Goal: Obtain resource: Download file/media

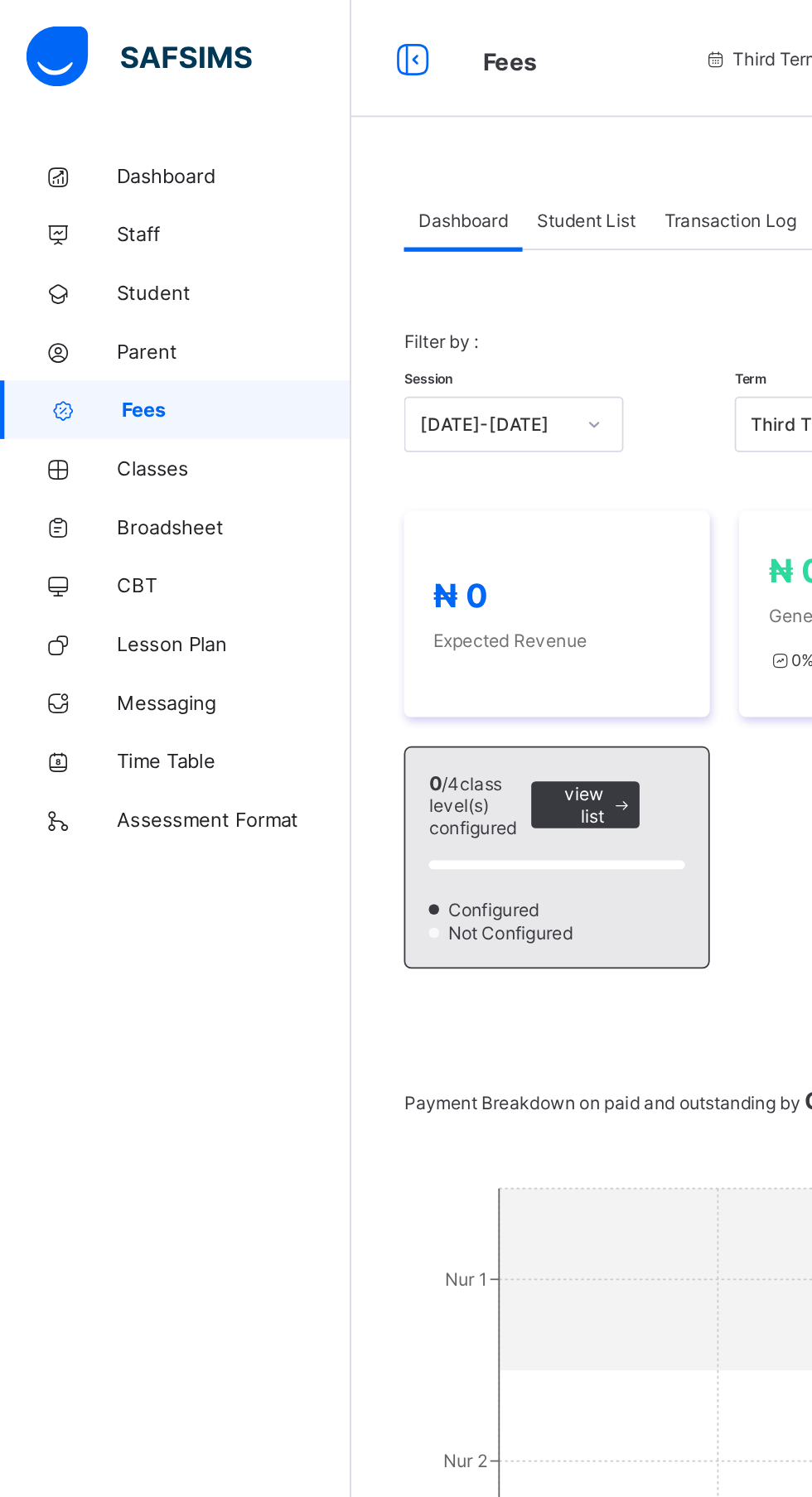
click at [324, 126] on span "Student List" at bounding box center [331, 125] width 55 height 12
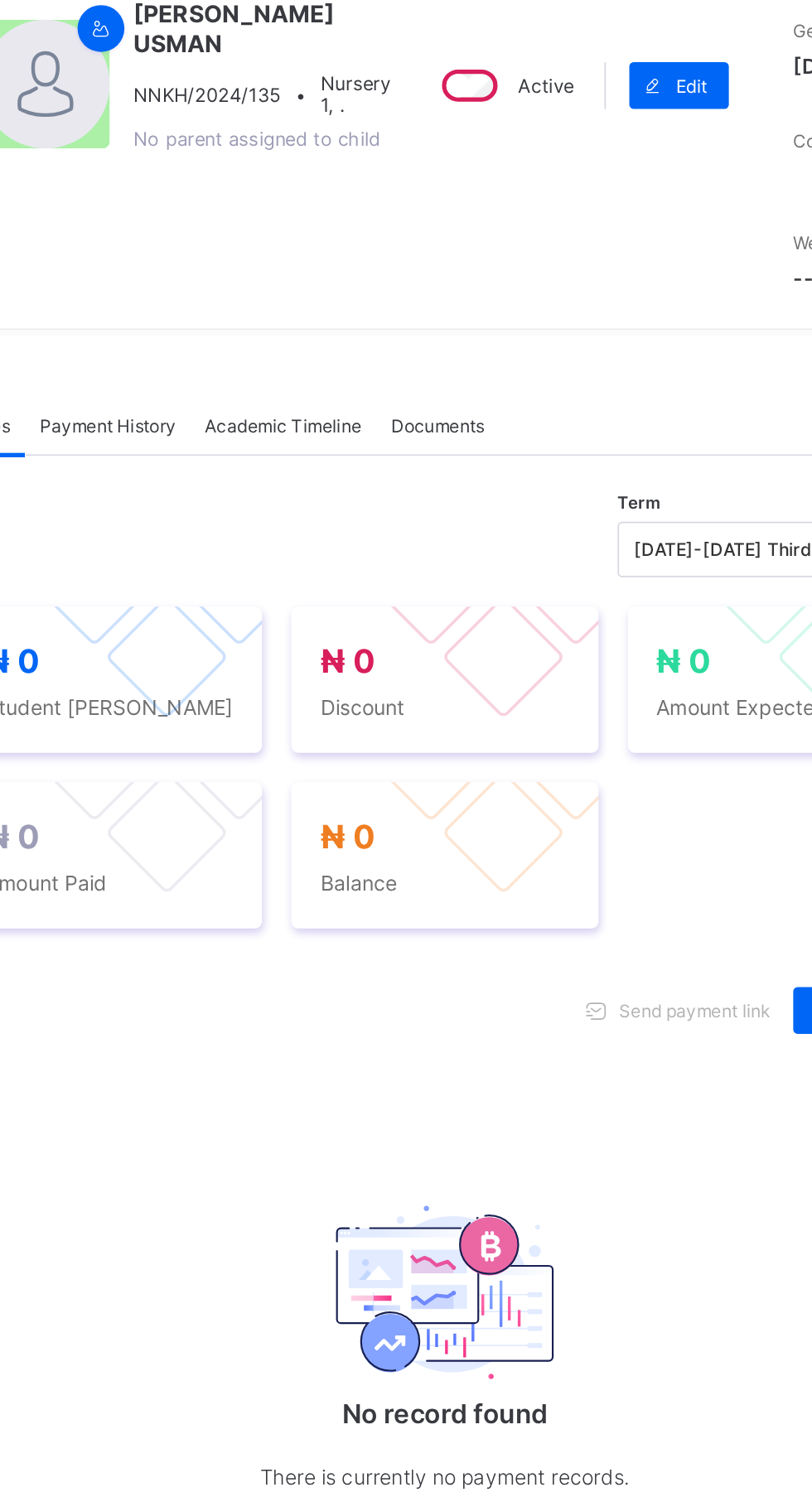
click at [432, 486] on span "Academic Timeline" at bounding box center [413, 480] width 89 height 12
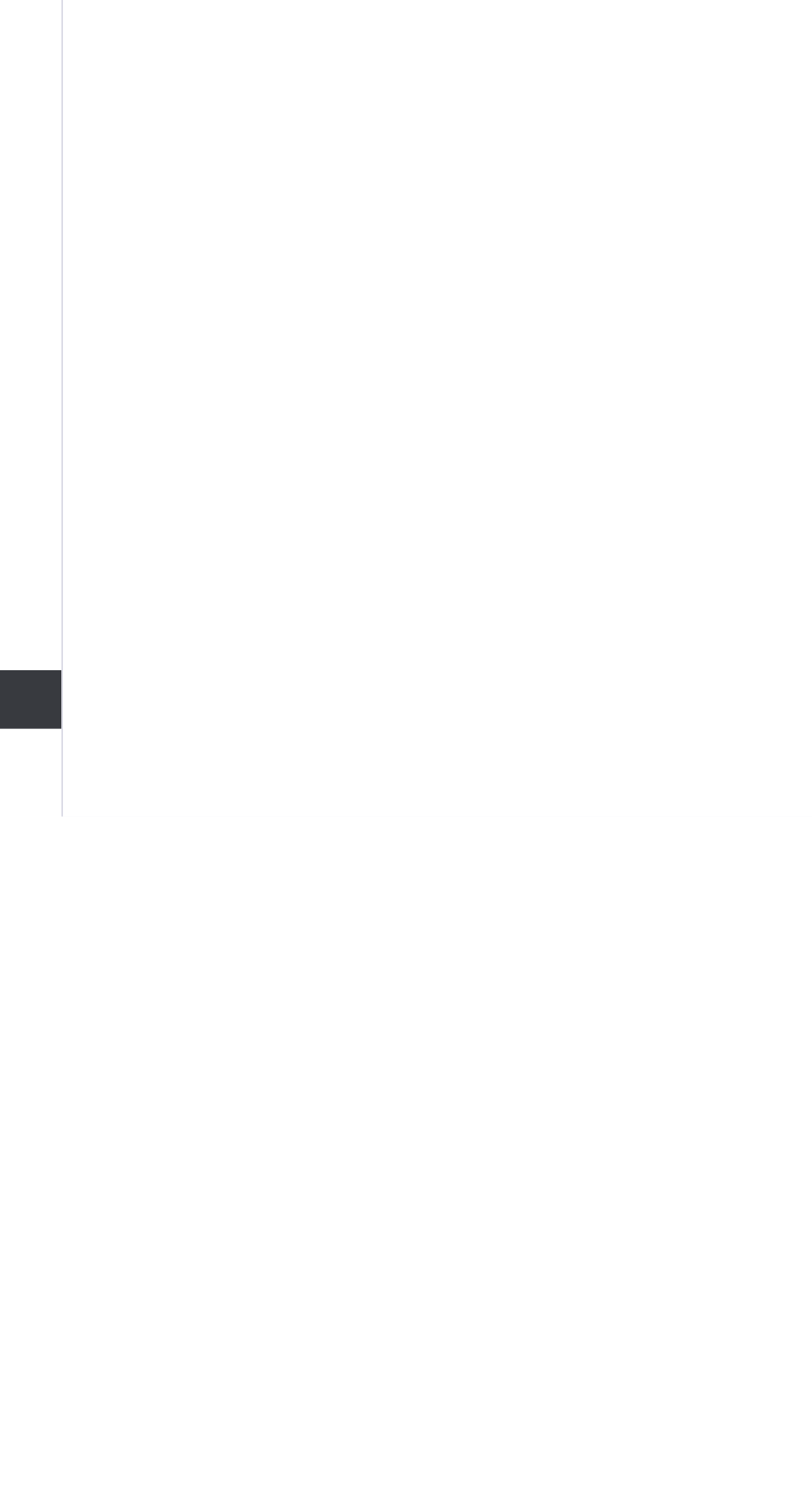
click at [317, 897] on span "First Term" at bounding box center [288, 890] width 55 height 13
click at [382, 927] on span "Nur 2 ." at bounding box center [341, 918] width 162 height 17
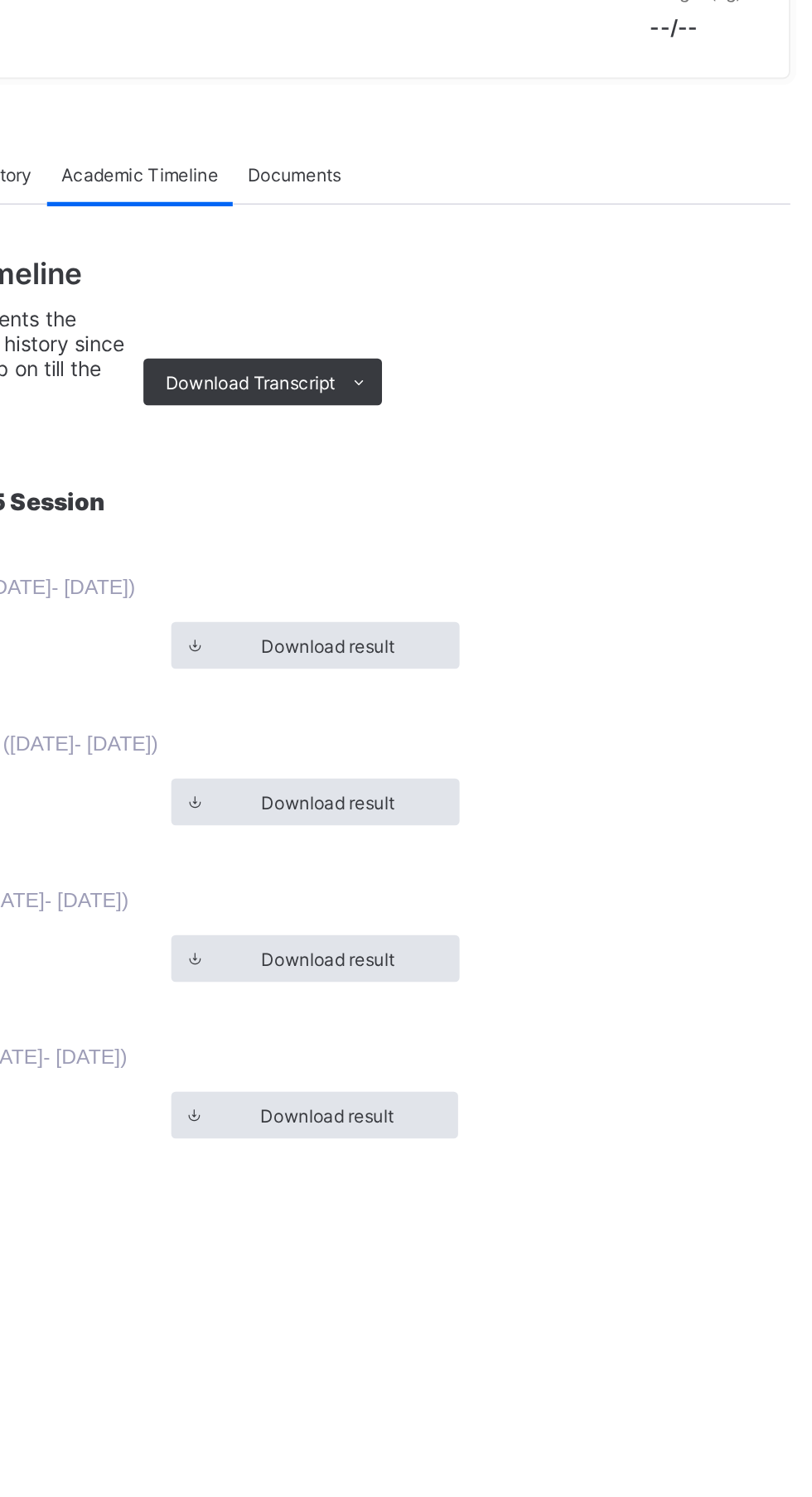
click at [518, 603] on span "Download Transcript" at bounding box center [476, 597] width 96 height 12
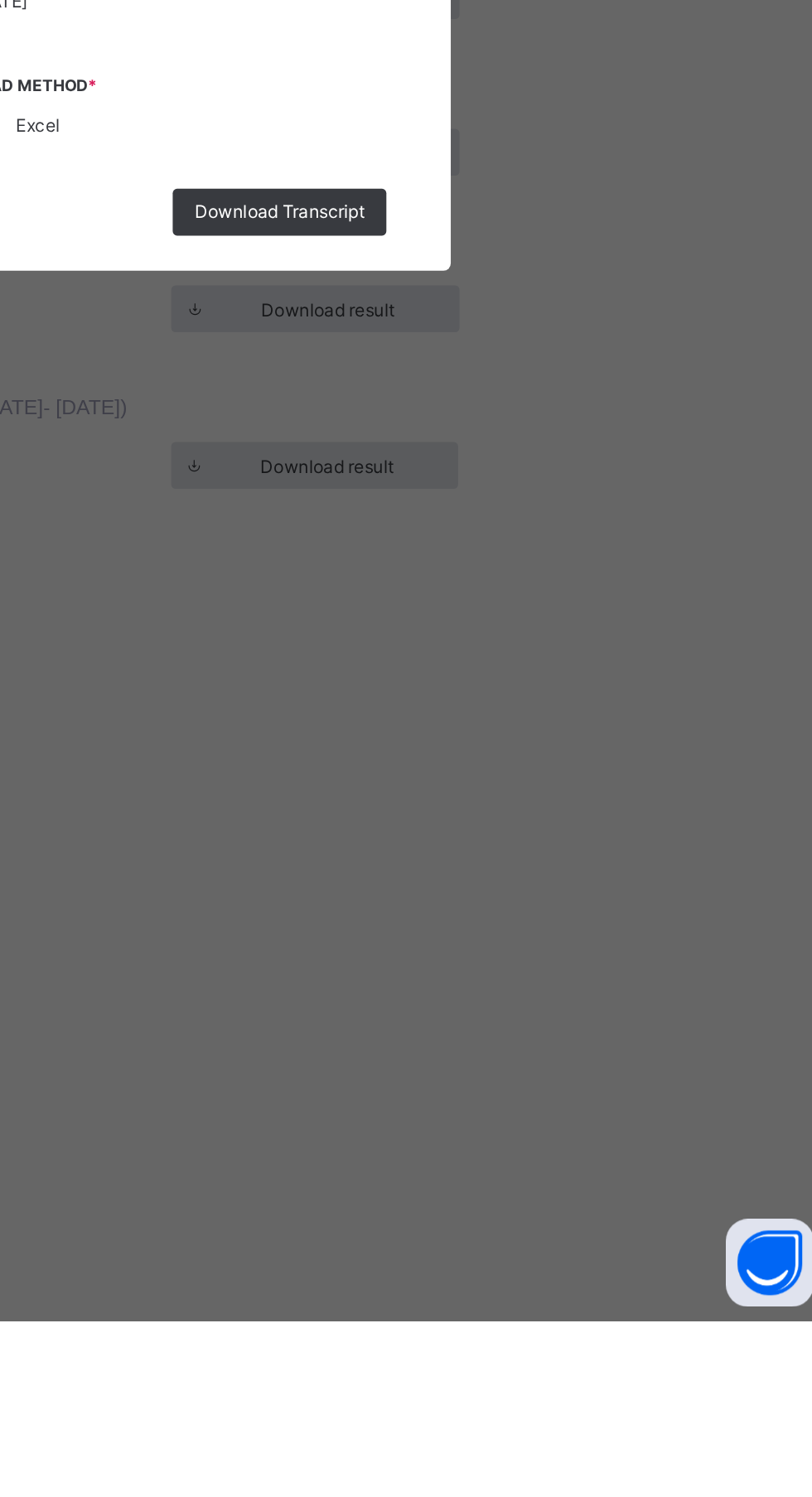
click at [541, 874] on span "Download Transcript" at bounding box center [493, 868] width 96 height 12
